Goal: Task Accomplishment & Management: Manage account settings

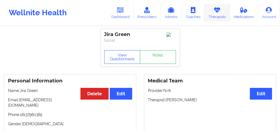
click at [214, 10] on icon at bounding box center [217, 10] width 7 height 6
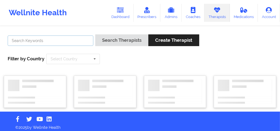
click at [53, 41] on input "text" at bounding box center [51, 41] width 86 height 10
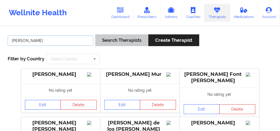
type input "[PERSON_NAME]"
click at [118, 41] on button "Search Therapists" at bounding box center [121, 41] width 53 height 12
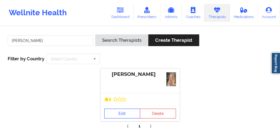
click at [119, 115] on link "Edit" at bounding box center [122, 114] width 36 height 10
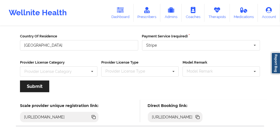
scroll to position [88, 0]
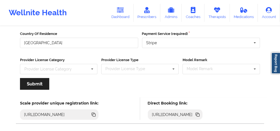
click at [201, 116] on icon at bounding box center [198, 115] width 6 height 6
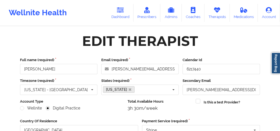
scroll to position [4, 0]
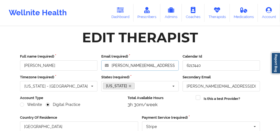
drag, startPoint x: 165, startPoint y: 64, endPoint x: 112, endPoint y: 66, distance: 53.7
click at [112, 66] on input "[PERSON_NAME][EMAIL_ADDRESS][DOMAIN_NAME]" at bounding box center [139, 66] width 77 height 10
